Goal: Transaction & Acquisition: Purchase product/service

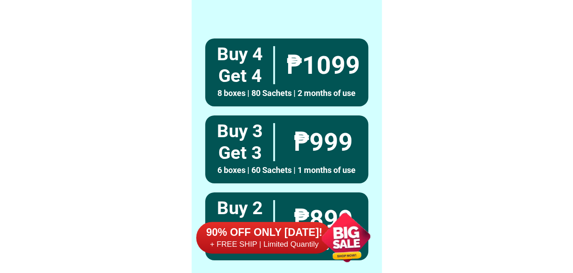
scroll to position [7036, 0]
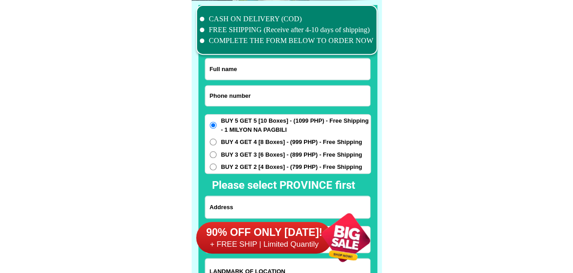
click at [293, 98] on input "Input phone_number" at bounding box center [287, 96] width 165 height 20
click at [279, 93] on input "Input phone_number" at bounding box center [287, 96] width 165 height 20
paste input "0928 678 5788"
type input "0928 678 5788"
click at [262, 72] on input "Input full_name" at bounding box center [287, 68] width 165 height 21
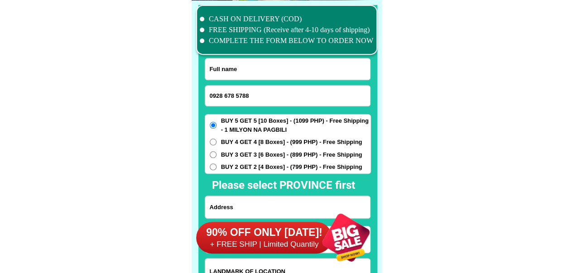
paste input "Ruth M Veloso"
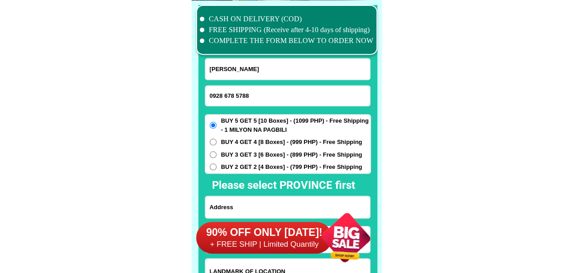
type input "Ruth M Veloso"
click at [269, 208] on div "90% OFF ONLY [DATE]! + FREE SHIP | Limited Quantily" at bounding box center [288, 237] width 185 height 71
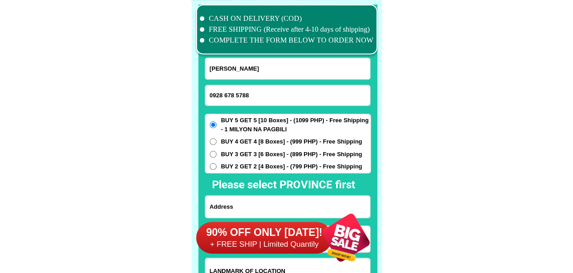
click at [246, 210] on div "90% OFF ONLY [DATE]! + FREE SHIP | Limited Quantily" at bounding box center [288, 237] width 185 height 71
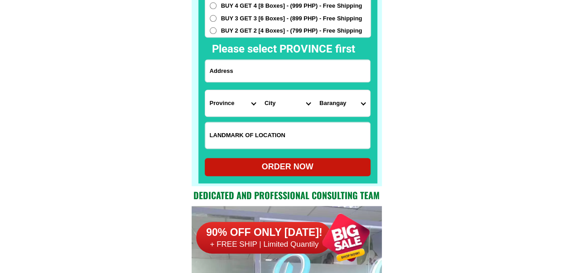
click at [268, 71] on input "Input address" at bounding box center [287, 71] width 165 height 22
paste input "Poblacion Pikit Cotabato"
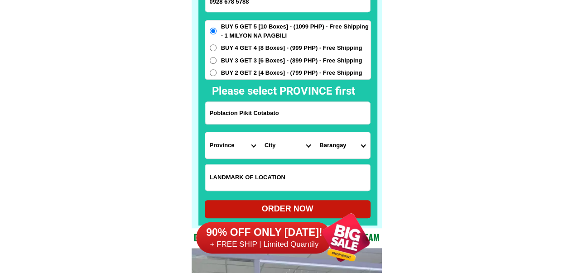
scroll to position [7081, 0]
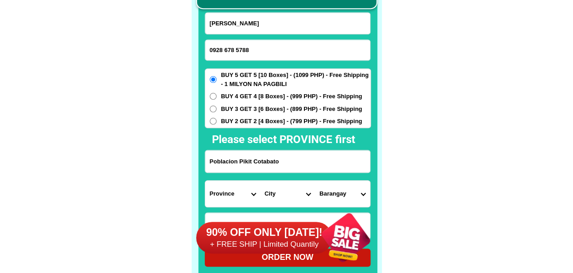
type input "Poblacion Pikit Cotabato"
click at [236, 47] on input "0928 678 5788" at bounding box center [287, 50] width 165 height 20
click at [224, 51] on input "0928 6785788" at bounding box center [287, 50] width 165 height 20
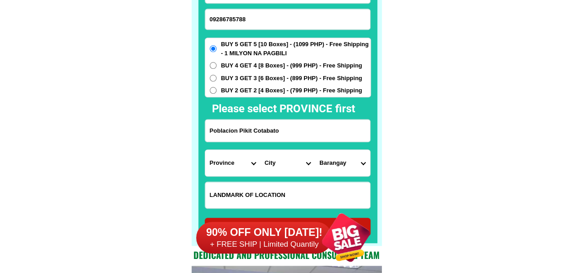
scroll to position [7127, 0]
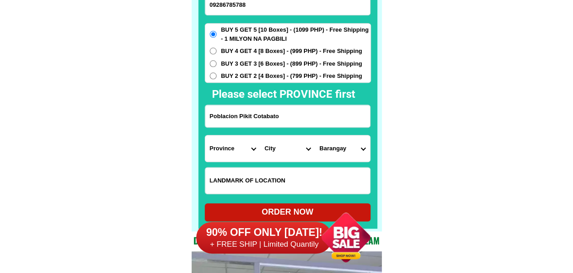
type input "09286785788"
click at [237, 149] on select "Province Abra Agusan-del-norte Agusan-del-sur Aklan Albay Antique Apayao Aurora…" at bounding box center [232, 148] width 55 height 26
select select "63_170"
drag, startPoint x: 472, startPoint y: 170, endPoint x: 467, endPoint y: 171, distance: 5.4
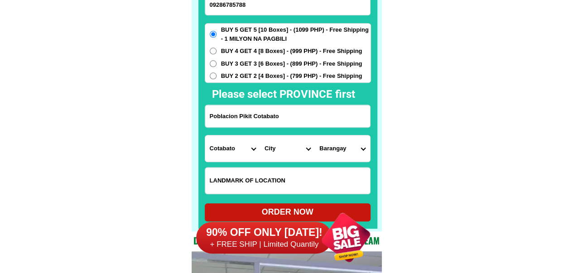
click at [267, 146] on select "City Alamada Aleosan Antipas Arakan Banisilan Cotabato-city Kabacan Kidapawan-c…" at bounding box center [287, 148] width 55 height 26
select select "63_1705987"
drag, startPoint x: 473, startPoint y: 163, endPoint x: 417, endPoint y: 164, distance: 55.2
click at [335, 153] on select "Barangay Bagoaingud (bagoinged) Balabak Balatican Balong Balungis Barungis Batu…" at bounding box center [342, 148] width 55 height 26
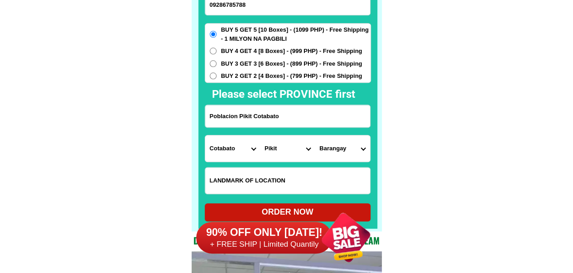
select select "63_17059877064"
click at [315, 208] on div at bounding box center [345, 237] width 71 height 71
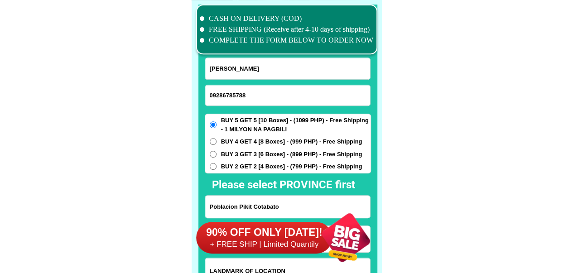
scroll to position [7172, 0]
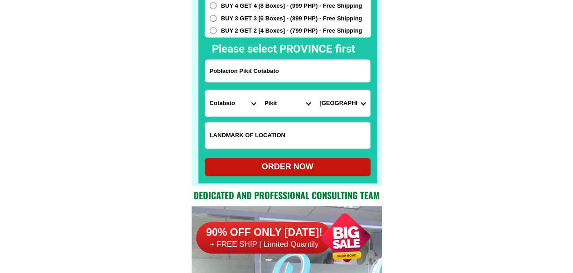
click at [309, 173] on div "ORDER NOW" at bounding box center [288, 167] width 166 height 18
type input "Ruth M Veloso"
radio input "true"
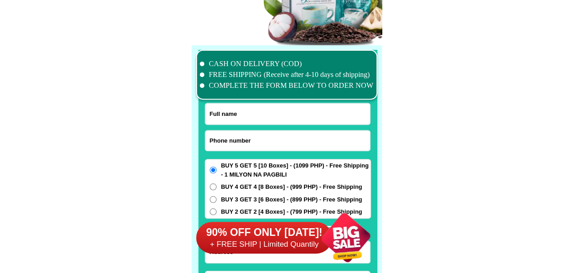
scroll to position [6991, 0]
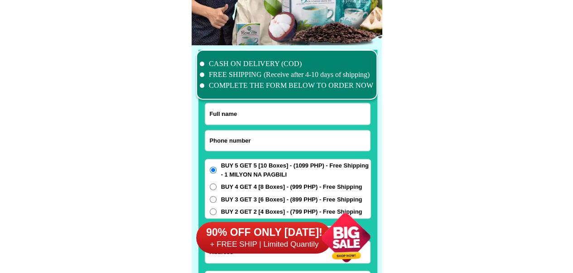
drag, startPoint x: 263, startPoint y: 143, endPoint x: 287, endPoint y: 124, distance: 30.8
click at [263, 143] on input "Input phone_number" at bounding box center [287, 140] width 165 height 20
paste input "Poblacion Pikit Cotabato"
paste input "09324821944"
type input "09324821944"
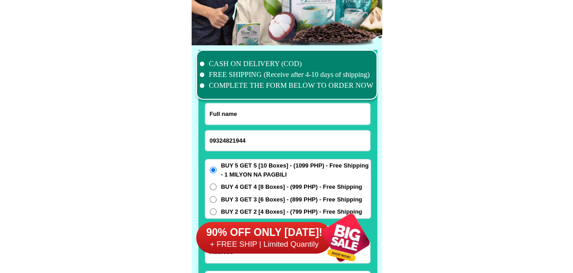
drag, startPoint x: 272, startPoint y: 117, endPoint x: 279, endPoint y: 84, distance: 33.8
click at [272, 117] on input "Input full_name" at bounding box center [287, 113] width 165 height 21
paste input ".zosimo ganaden"
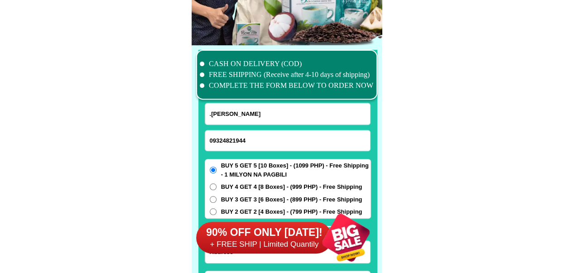
type input ".zosimo ganaden"
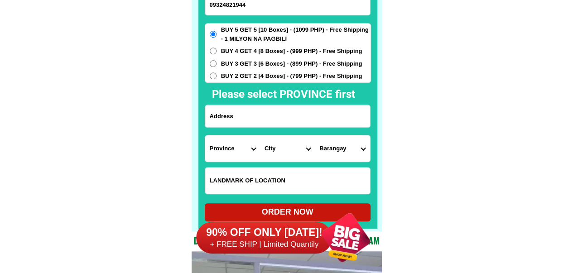
click at [277, 70] on div "BUY 5 GET 5 [10 Boxes] - (1099 PHP) - Free Shipping - 1 MILYON NA PAGBILI BUY 4…" at bounding box center [288, 53] width 166 height 60
click at [277, 80] on span "BUY 2 GET 2 [4 Boxes] - (799 PHP) - Free Shipping" at bounding box center [291, 76] width 141 height 9
click at [216, 79] on input "BUY 2 GET 2 [4 Boxes] - (799 PHP) - Free Shipping" at bounding box center [213, 75] width 7 height 7
radio input "true"
click at [282, 115] on input "Input address" at bounding box center [287, 116] width 165 height 22
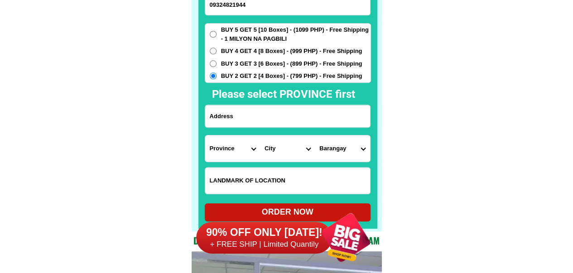
paste input "560 mangin dagupan city"
drag, startPoint x: 243, startPoint y: 116, endPoint x: 304, endPoint y: 116, distance: 60.6
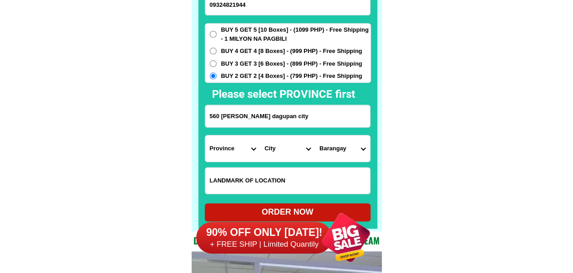
click at [304, 116] on input "560 mangin dagupan city" at bounding box center [287, 116] width 165 height 22
type input "560 mangin dagupan city"
click at [289, 112] on input "560 mangin dagupan city" at bounding box center [287, 116] width 165 height 22
drag, startPoint x: 289, startPoint y: 112, endPoint x: 184, endPoint y: 122, distance: 105.5
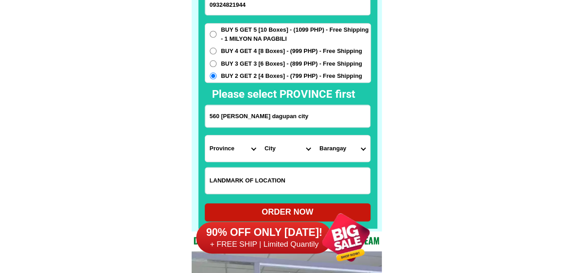
click at [224, 153] on select "Province [GEOGRAPHIC_DATA] [GEOGRAPHIC_DATA][PERSON_NAME][GEOGRAPHIC_DATA][GEOG…" at bounding box center [232, 148] width 55 height 26
select select "63_247"
click at [278, 153] on select "City Agno Aguilar Alaminos-city Asingan Balungao Bani Basista Bautista Bayamban…" at bounding box center [287, 148] width 55 height 26
select select "63_2479674"
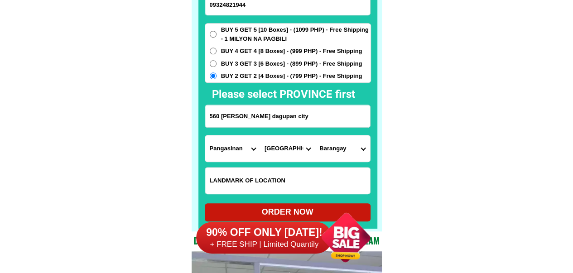
drag, startPoint x: 517, startPoint y: 181, endPoint x: 482, endPoint y: 177, distance: 36.0
click at [339, 155] on select "Barangay Bacayao norte Bacayao sur Barangay i (t. bugallon) Barangay ii (nueva)…" at bounding box center [342, 148] width 55 height 26
select select "63_24796743121"
click at [315, 135] on select "Barangay Bacayao norte Bacayao sur Barangay i (t. bugallon) Barangay ii (nueva)…" at bounding box center [342, 148] width 55 height 26
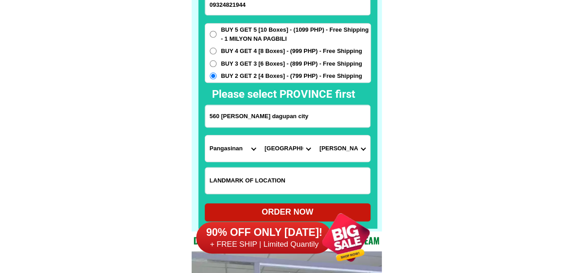
click at [322, 205] on div at bounding box center [345, 237] width 71 height 71
click at [289, 205] on div "90% OFF ONLY [DATE]! + FREE SHIP | Limited Quantily" at bounding box center [288, 237] width 185 height 71
click at [282, 209] on div "90% OFF ONLY [DATE]! + FREE SHIP | Limited Quantily" at bounding box center [288, 237] width 185 height 71
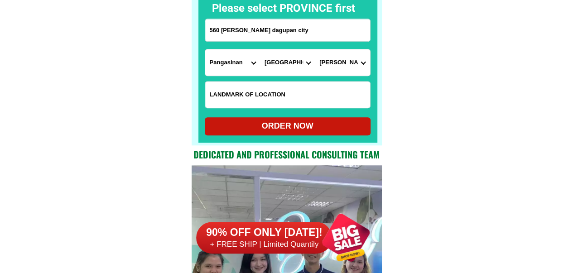
scroll to position [7217, 0]
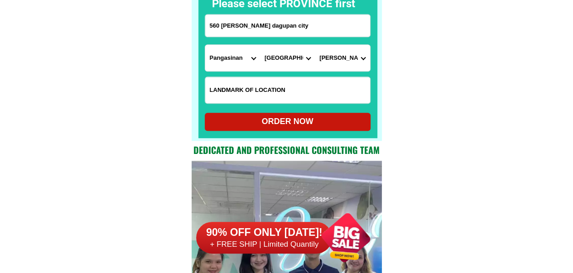
click at [306, 124] on div "ORDER NOW" at bounding box center [288, 121] width 166 height 12
radio input "true"
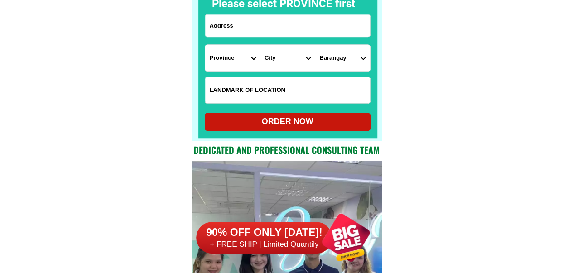
scroll to position [7036, 0]
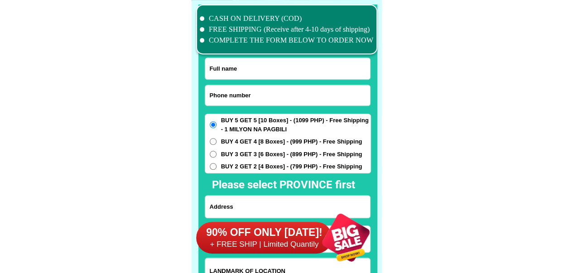
click at [268, 102] on input "Input phone_number" at bounding box center [287, 95] width 165 height 20
paste input "0920 782 2321"
type input "0920 782 2321"
click at [273, 66] on input "Input full_name" at bounding box center [287, 68] width 165 height 21
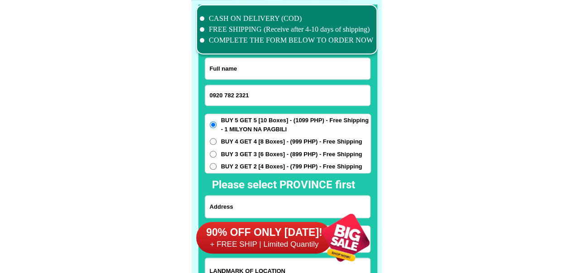
paste input "Marcelino Dupitas"
type input "Marcelino Dupitas"
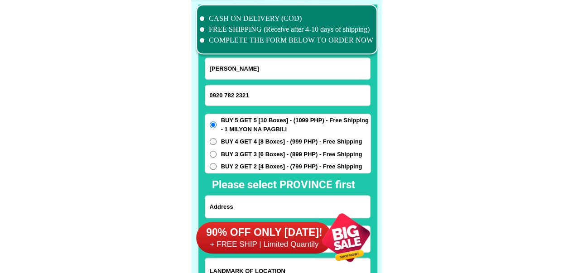
click at [252, 205] on div "90% OFF ONLY TODAY! + FREE SHIP | Limited Quantily" at bounding box center [288, 237] width 185 height 71
click at [254, 200] on input "Input address" at bounding box center [287, 207] width 165 height 22
paste input "Order Ako limang pirazu Marcelino Dupitas San Juan de mata purok happy Vally Ta…"
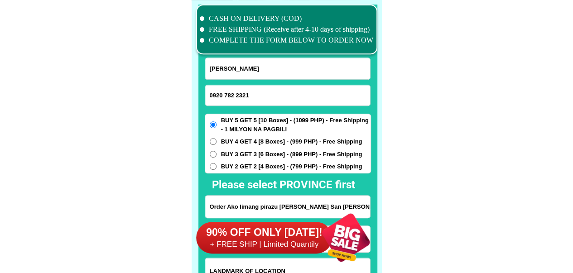
scroll to position [0, 82]
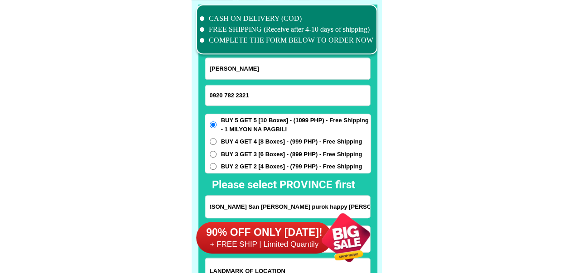
type input "Order Ako limang pirazu Marcelino Dupitas San Juan de mata purok happy Vally Ta…"
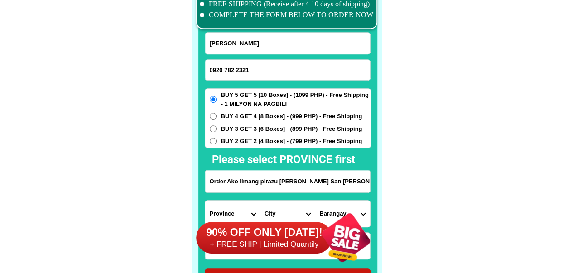
scroll to position [7081, 0]
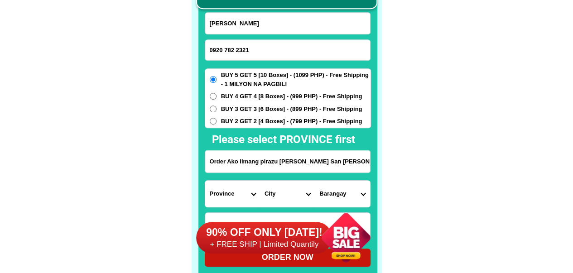
drag, startPoint x: 227, startPoint y: 187, endPoint x: 246, endPoint y: 191, distance: 19.4
click at [227, 187] on select "Province Abra Agusan-del-norte Agusan-del-sur Aklan Albay Antique Apayao Aurora…" at bounding box center [232, 194] width 55 height 26
select select "63_225"
click at [286, 198] on select "City" at bounding box center [287, 194] width 55 height 26
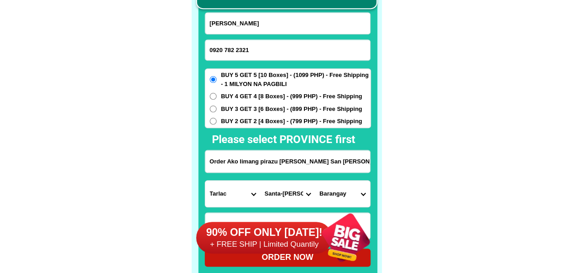
click at [298, 189] on select "City Anao Bamban Camiling Capas Gerona Mayantoc Moncada Paniqui Pura Ramos San-…" at bounding box center [287, 194] width 55 height 26
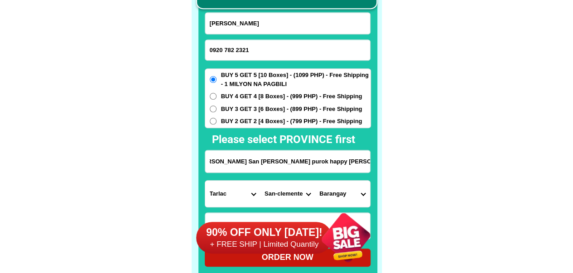
drag, startPoint x: 337, startPoint y: 166, endPoint x: 377, endPoint y: 168, distance: 40.3
click at [290, 196] on select "City Anao Bamban Camiling Capas Gerona Mayantoc Moncada Paniqui Pura Ramos San-…" at bounding box center [287, 194] width 55 height 26
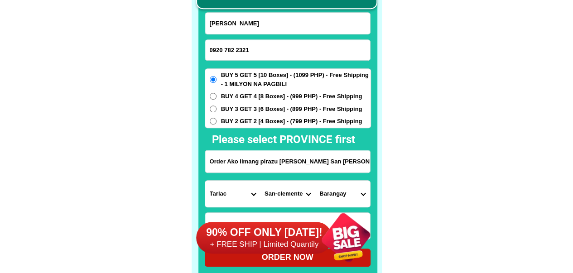
select select "63_2256220"
click at [338, 197] on select "Barangay Balloc Bamban Casipo Catagudingan Daldalayap Doclong 1 Doclong 2 Maasi…" at bounding box center [342, 194] width 55 height 26
select select "63_22562205630"
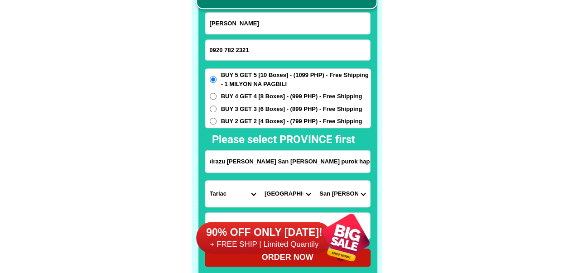
drag, startPoint x: 363, startPoint y: 162, endPoint x: 377, endPoint y: 164, distance: 15.0
click at [377, 164] on div "CASH ON DELIVERY (COD) FREE SHIPPING (Receive after 4-10 days of shipping) COMP…" at bounding box center [286, 116] width 190 height 322
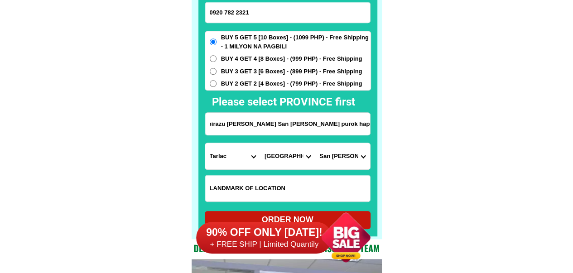
scroll to position [7172, 0]
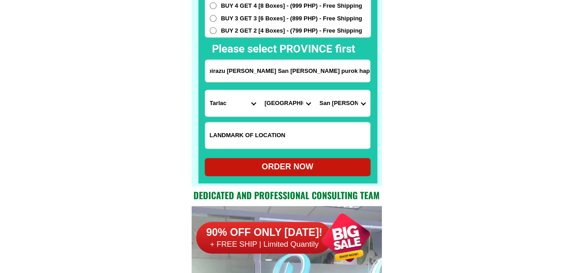
click at [301, 160] on div "ORDER NOW" at bounding box center [288, 167] width 166 height 18
radio input "true"
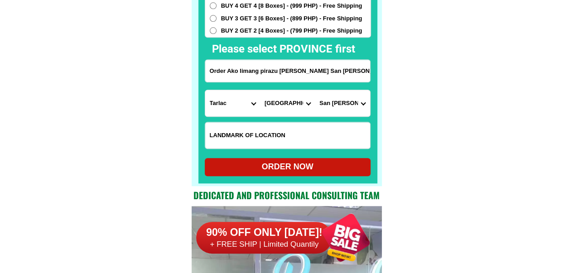
scroll to position [7121, 0]
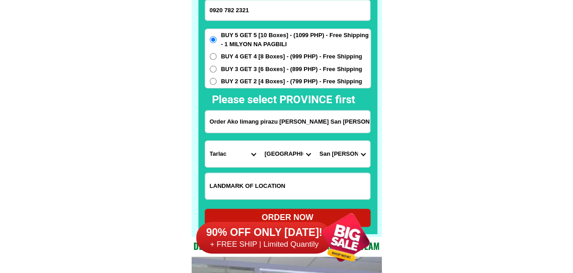
click at [236, 10] on input "0920 782 2321" at bounding box center [287, 10] width 165 height 20
click at [224, 9] on input "0920 7822321" at bounding box center [287, 10] width 165 height 20
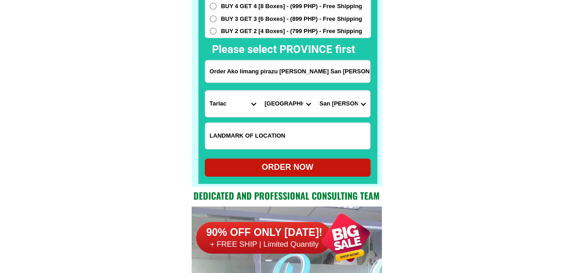
scroll to position [7212, 0]
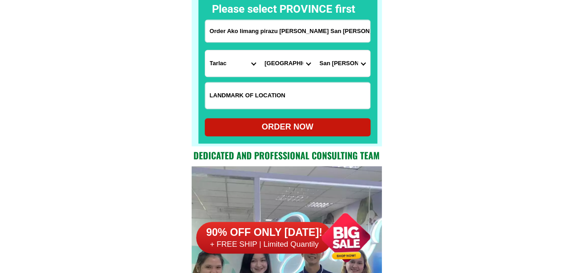
type input "09207822321"
click at [241, 125] on div "ORDER NOW" at bounding box center [288, 127] width 166 height 12
radio input "true"
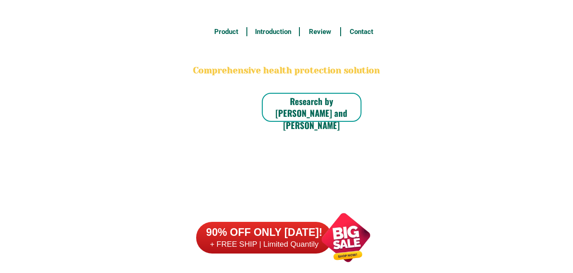
scroll to position [7031, 0]
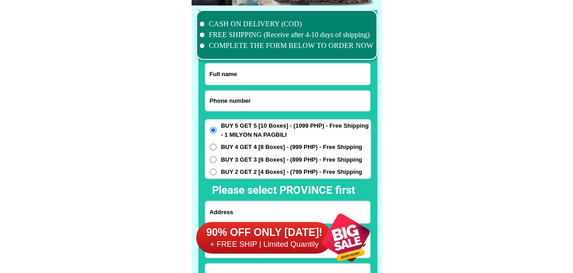
click at [253, 102] on input "Input phone_number" at bounding box center [287, 101] width 165 height 20
paste input "09707540944"
type input "09707540944"
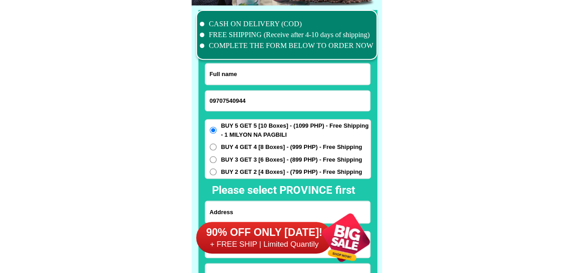
click at [254, 77] on input "Input full_name" at bounding box center [287, 73] width 165 height 21
paste input "Lucita Absin"
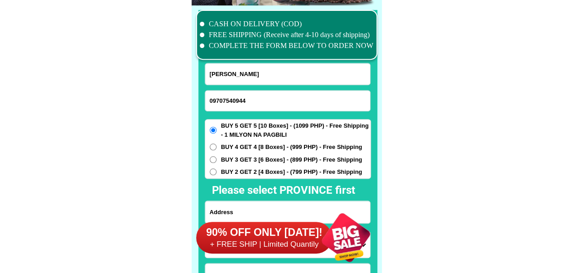
type input "Lucita Absin"
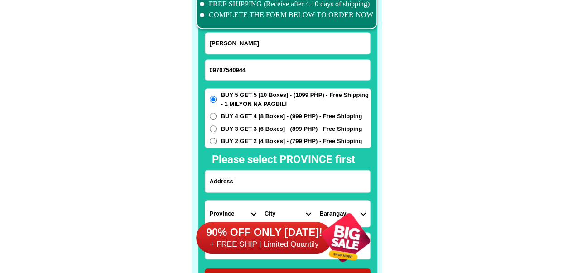
scroll to position [7076, 0]
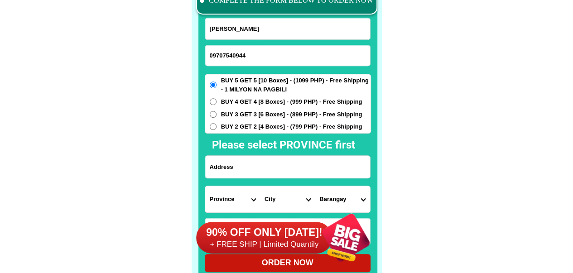
click at [268, 162] on input "Input address" at bounding box center [287, 167] width 165 height 22
paste input "Proper a solongon Lalibertad Negros oriental"
type input "Proper a solongon Lalibertad Negros oriental"
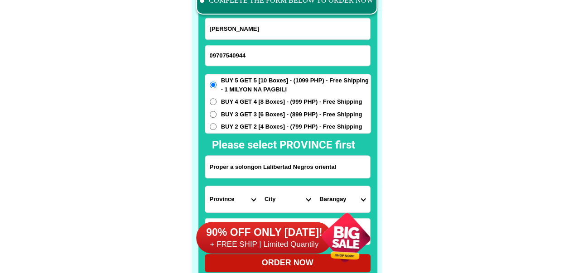
click at [221, 205] on div "90% OFF ONLY TODAY! + FREE SHIP | Limited Quantily" at bounding box center [288, 237] width 185 height 71
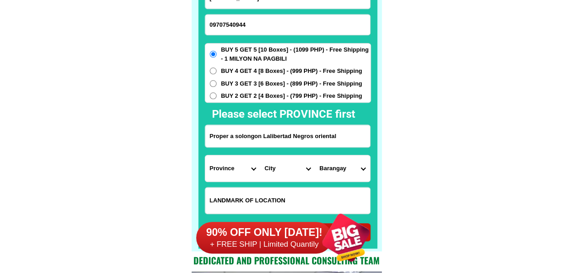
scroll to position [7172, 0]
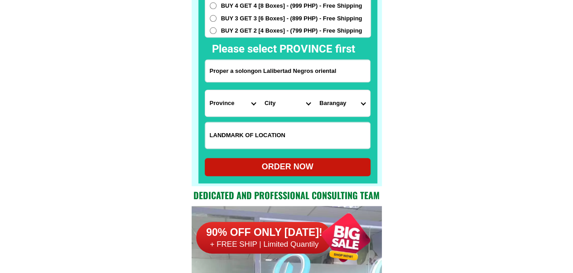
click at [227, 109] on select "Province Abra Agusan-del-norte Agusan-del-sur Aklan Albay Antique Apayao Aurora…" at bounding box center [232, 103] width 55 height 26
select select "63_411"
click at [267, 108] on select "City Amlan Ayungon Bacong Bais-city Basay Bayawan-city Bindoy Canlaon-city Daui…" at bounding box center [287, 103] width 55 height 26
select select "63_411246"
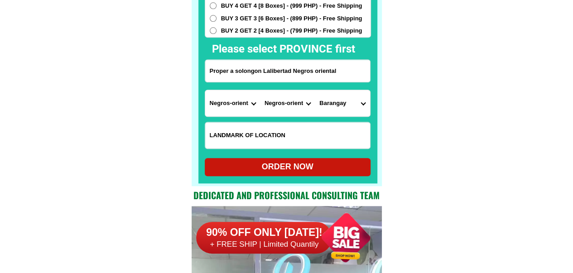
click at [260, 90] on select "City Amlan Ayungon Bacong Bais-city Basay Bayawan-city Bindoy Canlaon-city Daui…" at bounding box center [287, 103] width 55 height 26
click at [337, 101] on select "Barangay Aniniaw Aya Bagtic Biga-a Busilak Cangabo Cantupa Elecia (talostos) El…" at bounding box center [342, 103] width 55 height 26
select select "63_41124636623"
drag, startPoint x: 427, startPoint y: 205, endPoint x: 381, endPoint y: 199, distance: 46.1
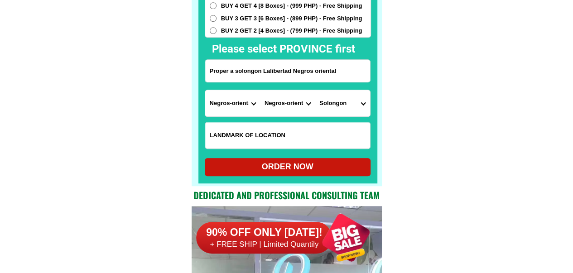
click at [252, 164] on div "ORDER NOW" at bounding box center [288, 167] width 166 height 12
radio input "true"
